Goal: Find specific page/section

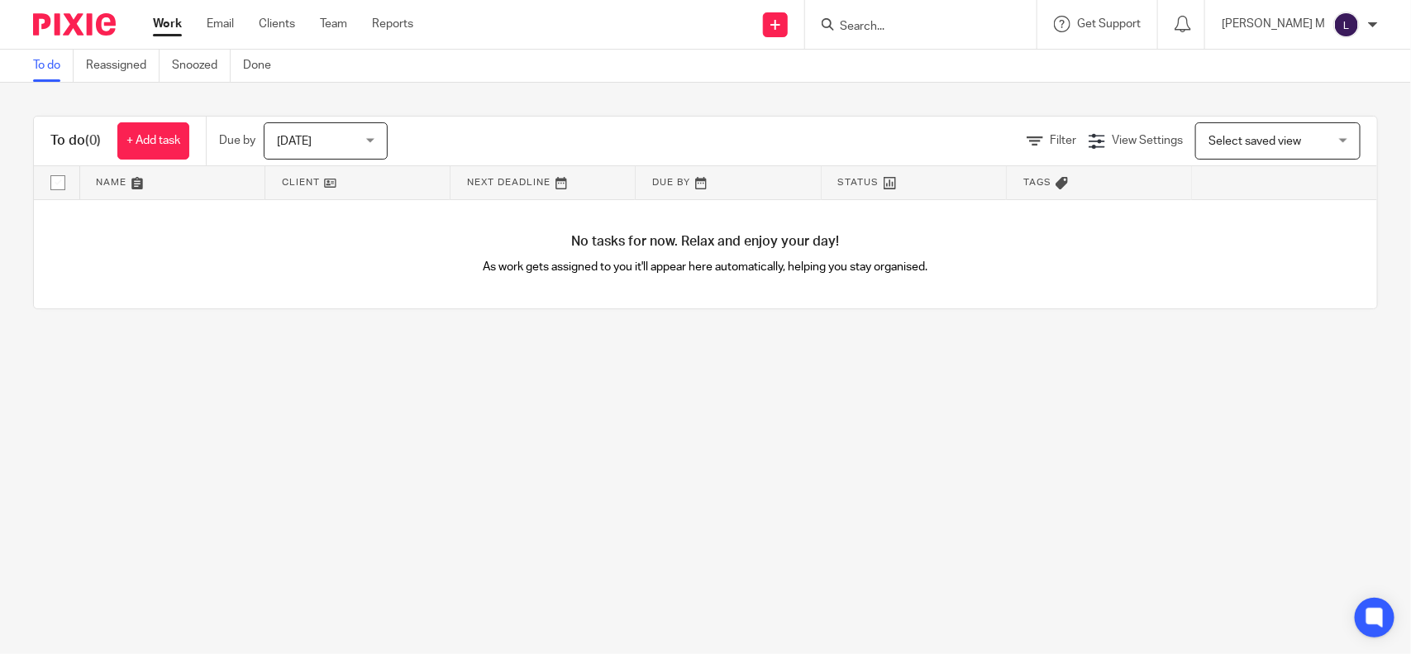
drag, startPoint x: 0, startPoint y: 0, endPoint x: 873, endPoint y: 17, distance: 873.1
click at [873, 17] on form at bounding box center [926, 24] width 176 height 21
click at [885, 17] on form at bounding box center [926, 24] width 176 height 21
click at [883, 21] on input "Search" at bounding box center [912, 27] width 149 height 15
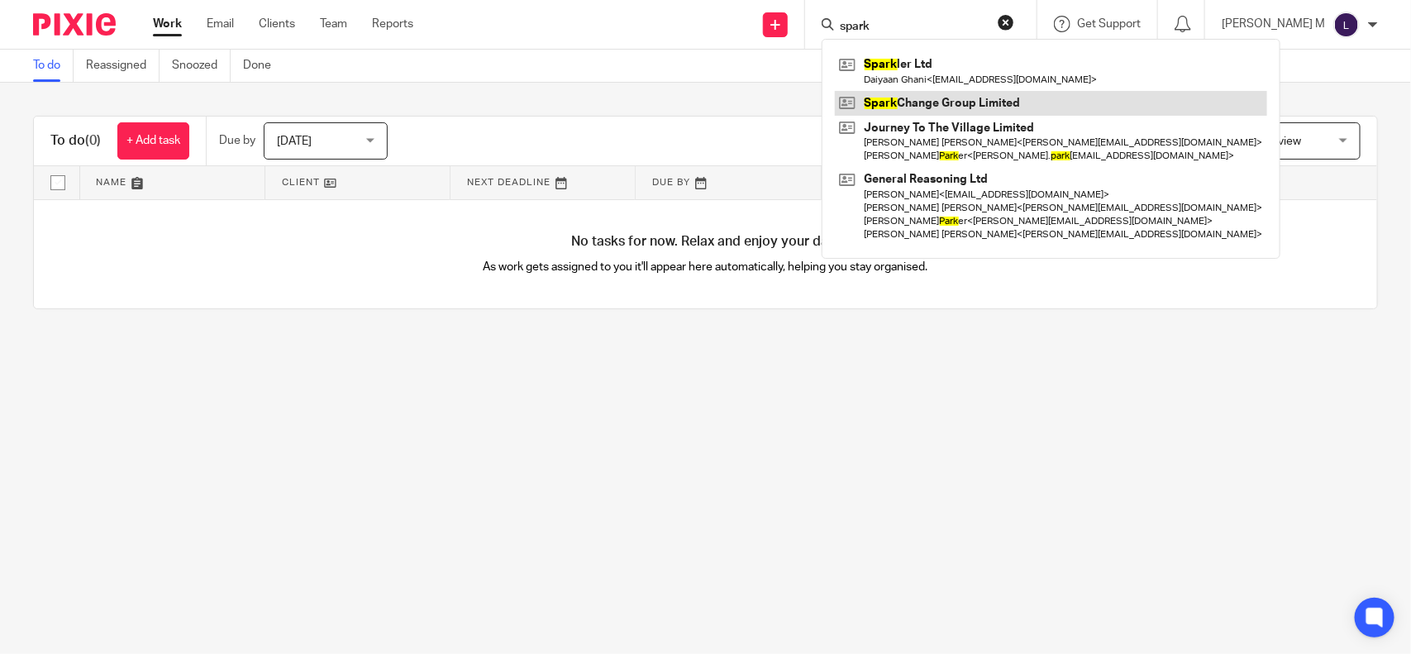
type input "spark"
click at [953, 91] on link at bounding box center [1051, 103] width 432 height 25
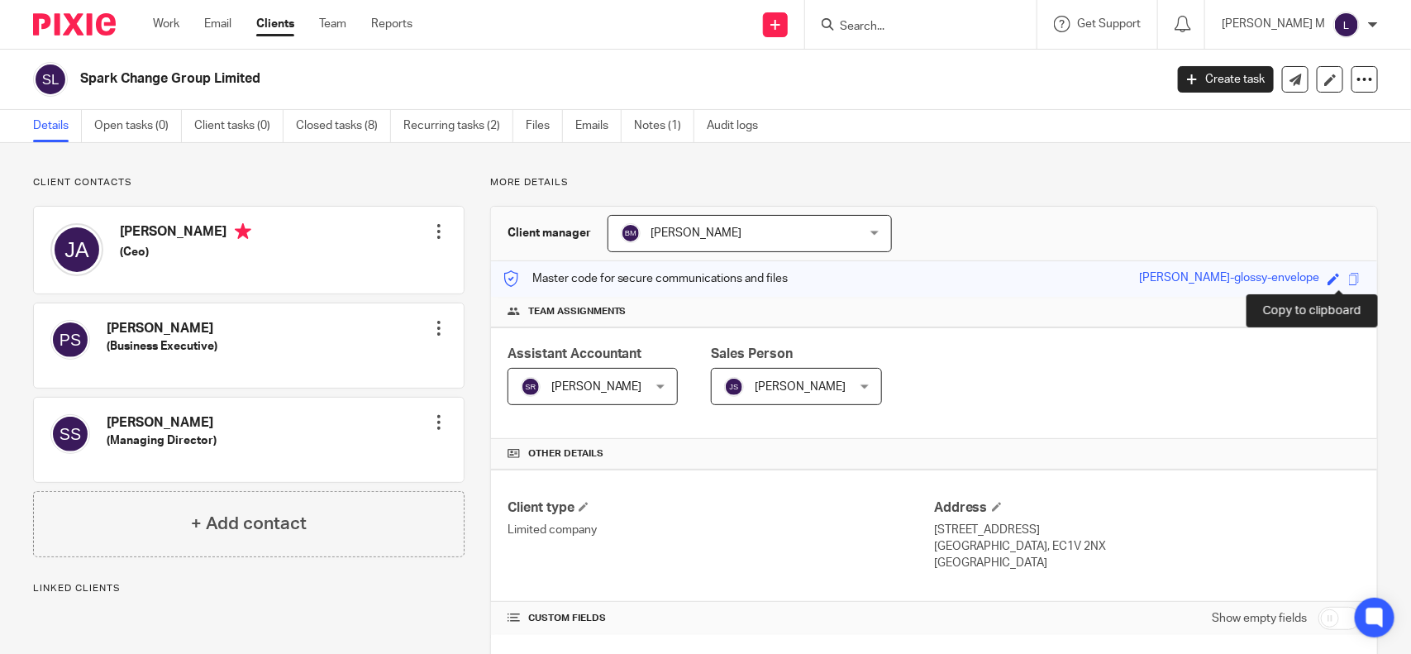
click at [1348, 277] on span at bounding box center [1354, 279] width 12 height 12
